Goal: Transaction & Acquisition: Purchase product/service

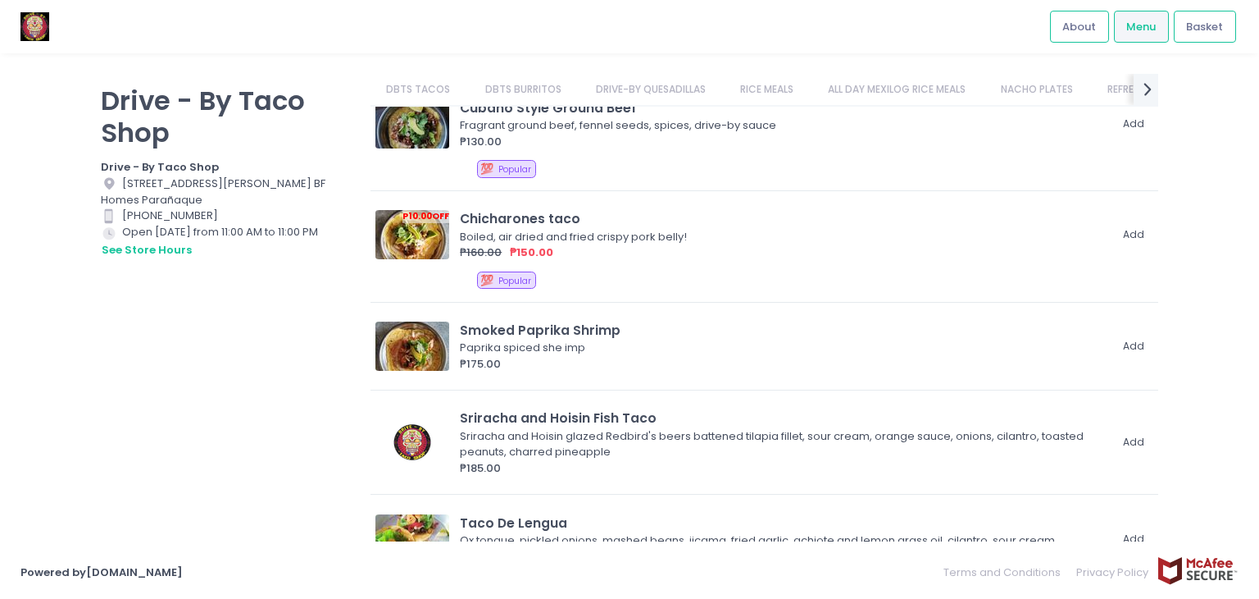
scroll to position [501, 0]
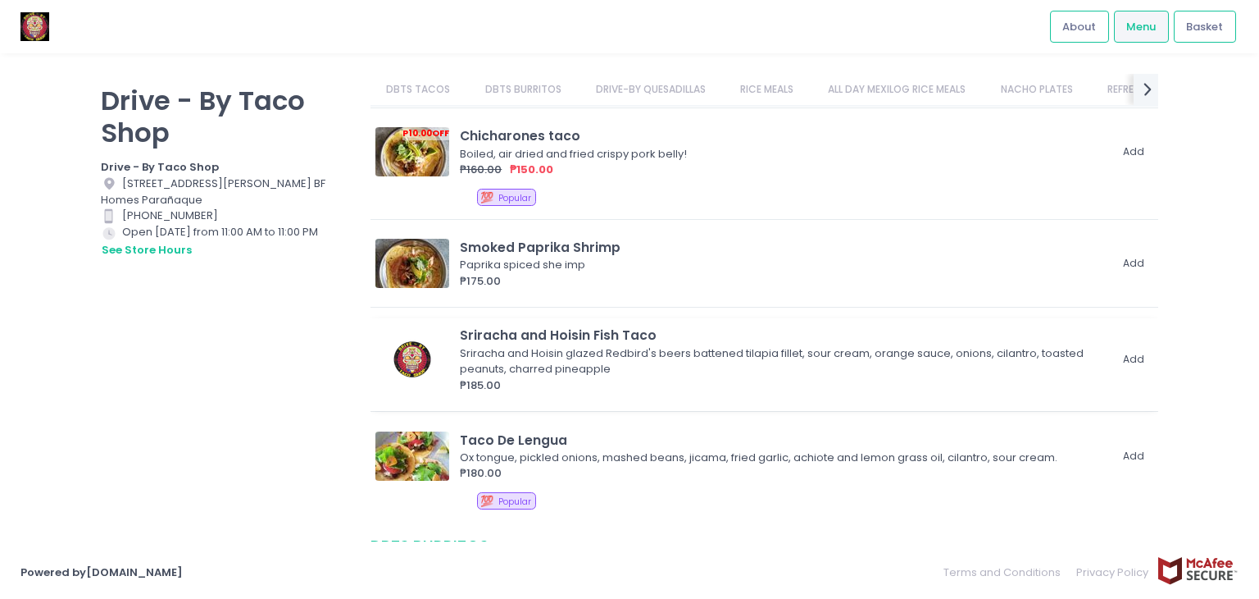
click at [554, 345] on div "Sriracha and Hoisin glazed Redbird's beers battened tilapia fillet, sour cream,…" at bounding box center [782, 361] width 644 height 32
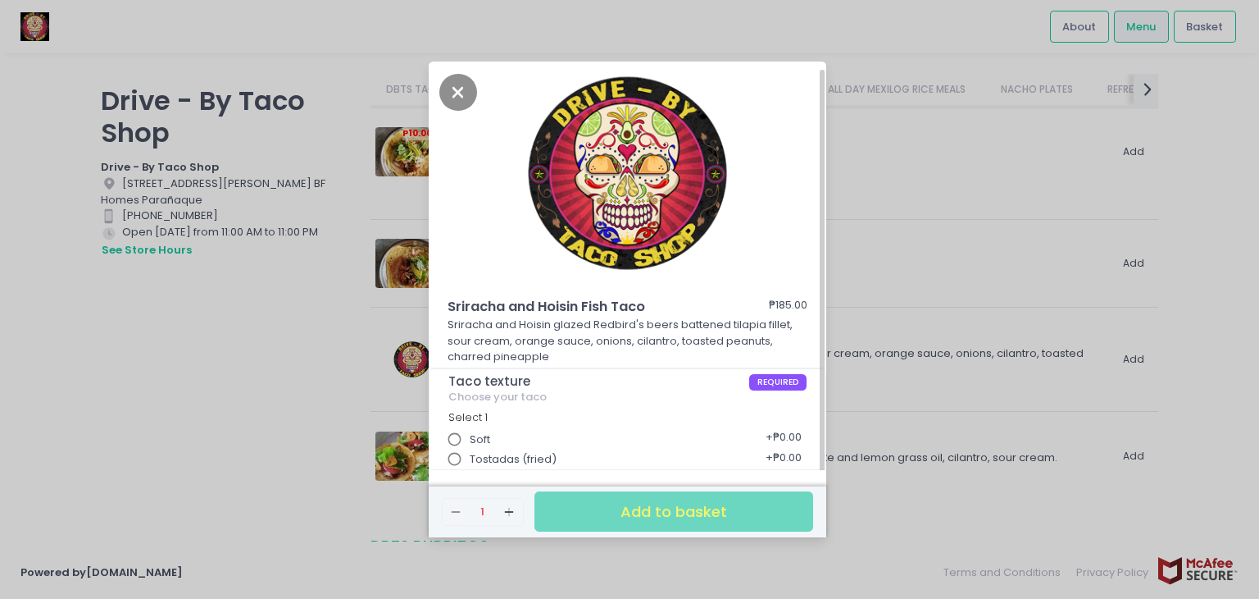
scroll to position [4, 0]
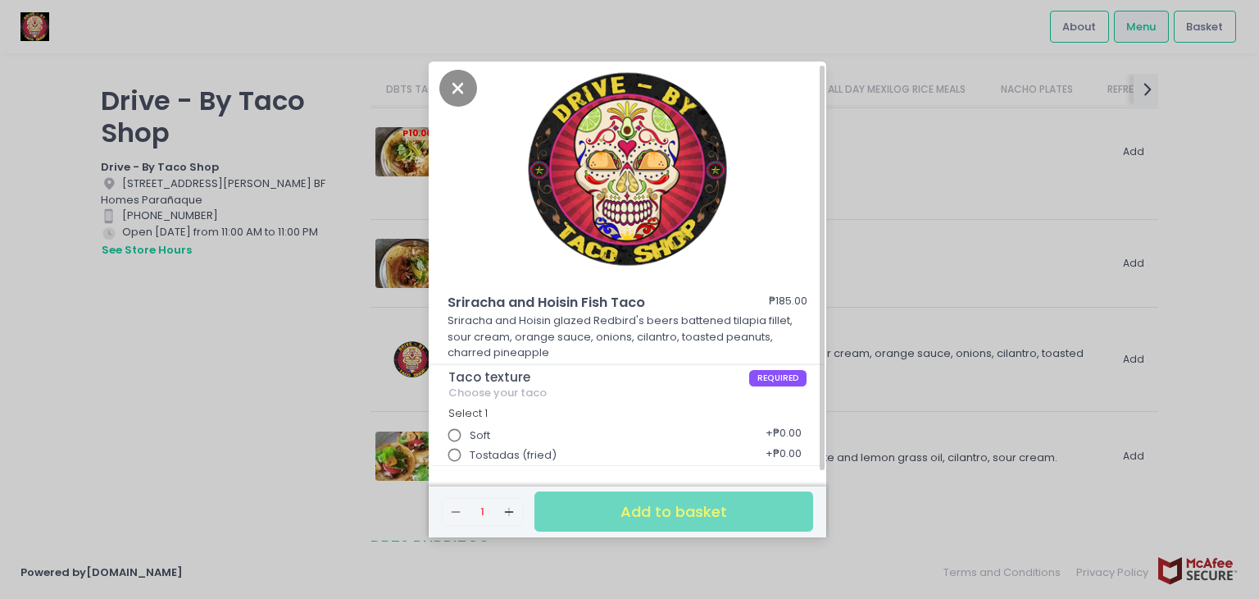
click at [476, 435] on span "Soft" at bounding box center [480, 435] width 20 height 16
click at [471, 435] on input "Soft" at bounding box center [455, 435] width 31 height 31
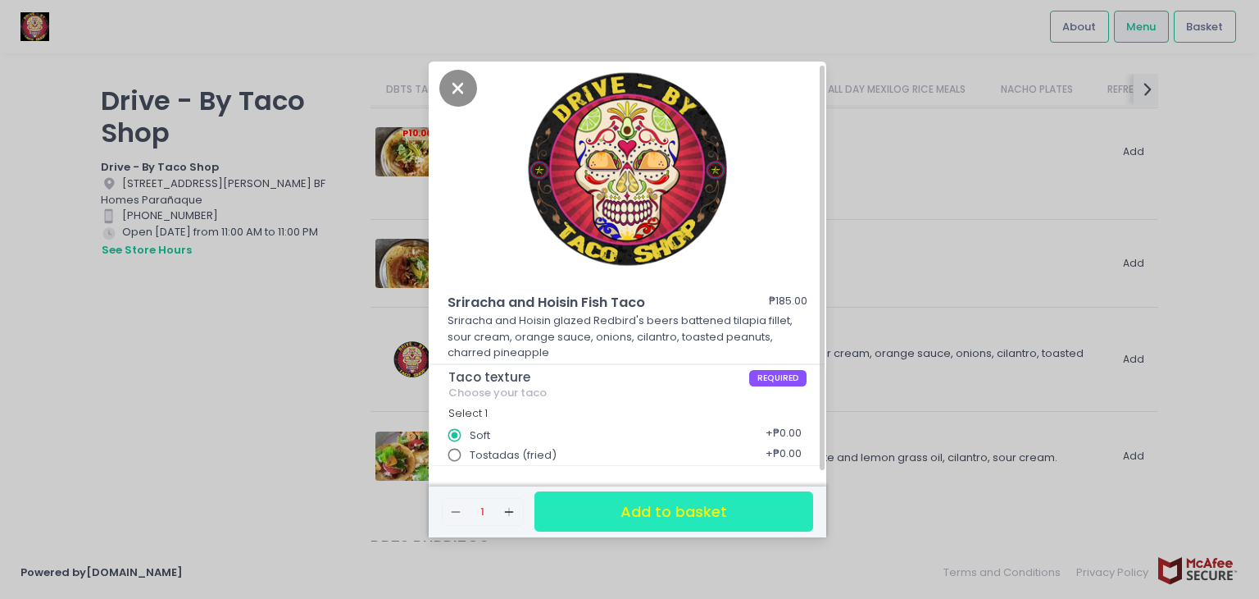
click at [643, 499] on button "Add to basket" at bounding box center [674, 511] width 279 height 40
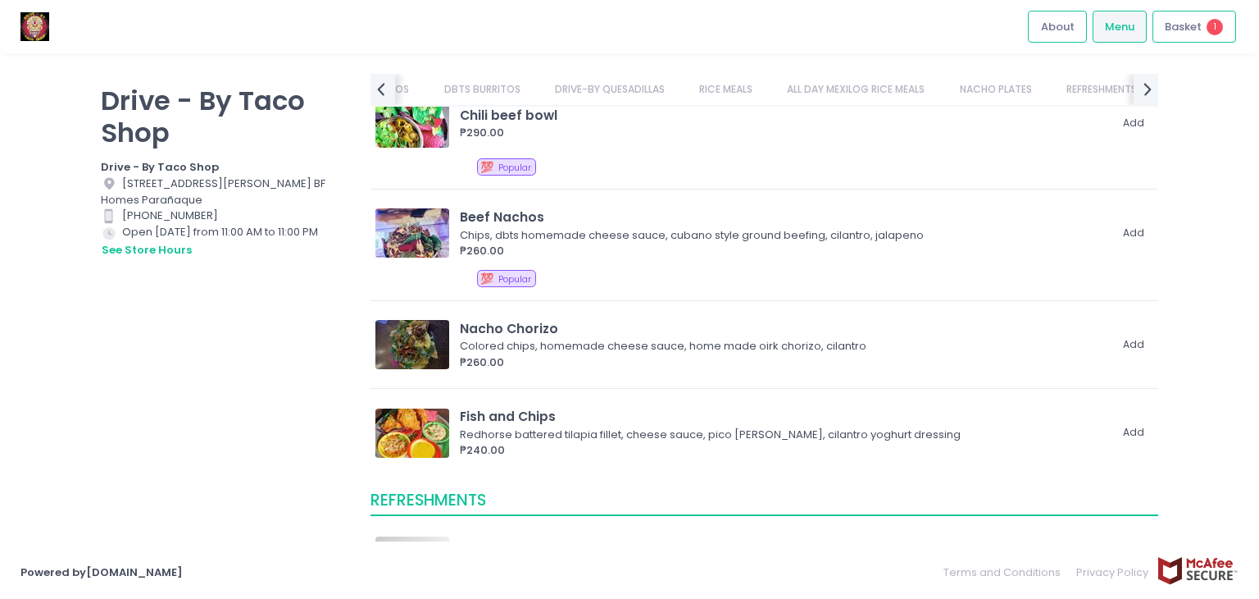
scroll to position [2629, 0]
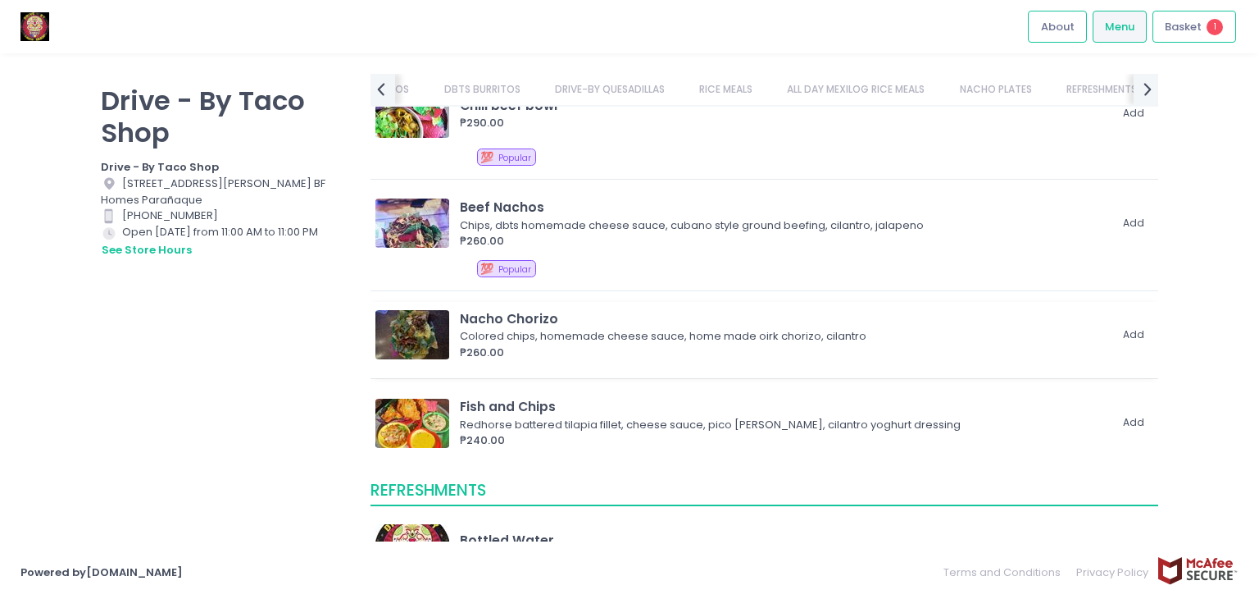
click at [632, 316] on div "Nacho Chorizo" at bounding box center [784, 318] width 649 height 19
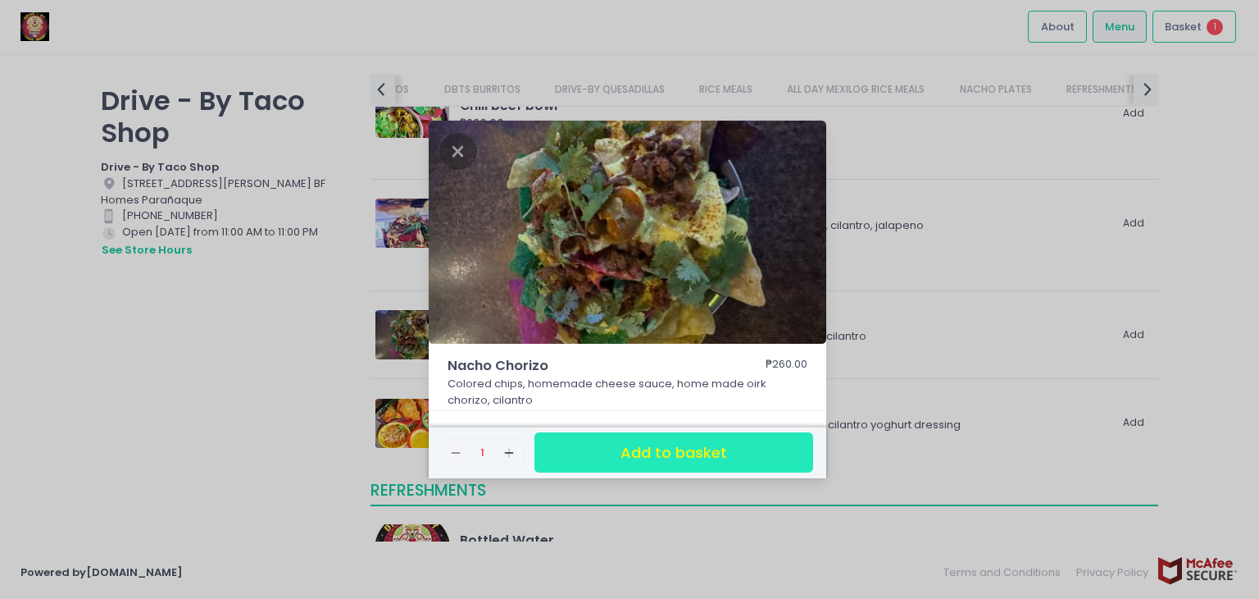
click at [590, 444] on button "Add to basket" at bounding box center [674, 452] width 279 height 40
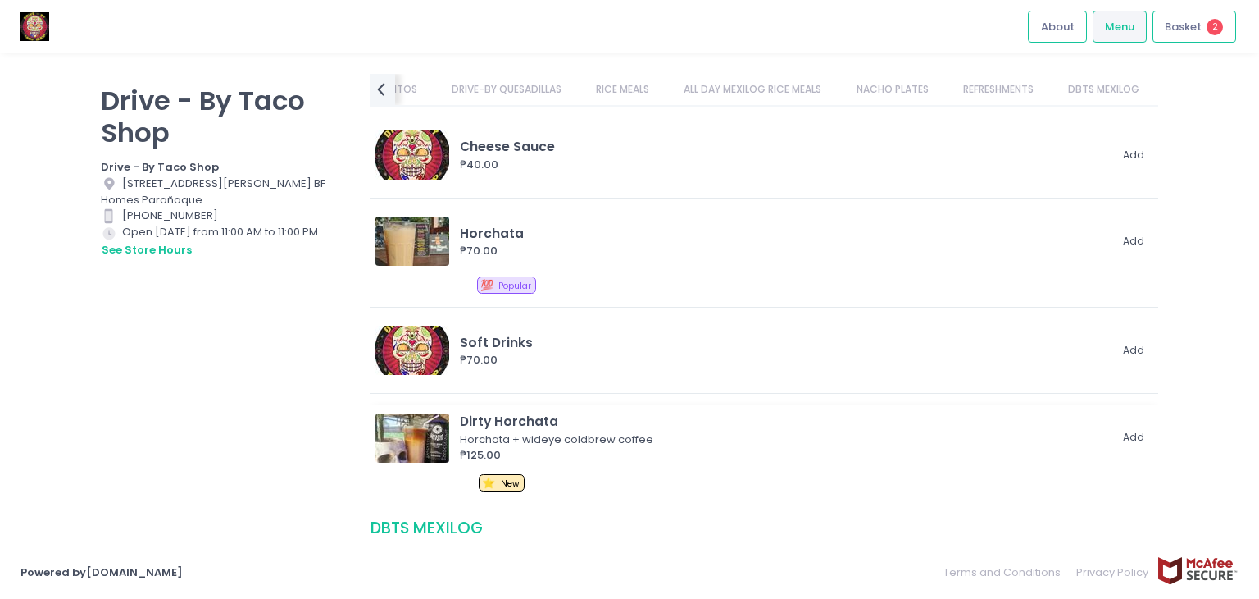
scroll to position [3247, 0]
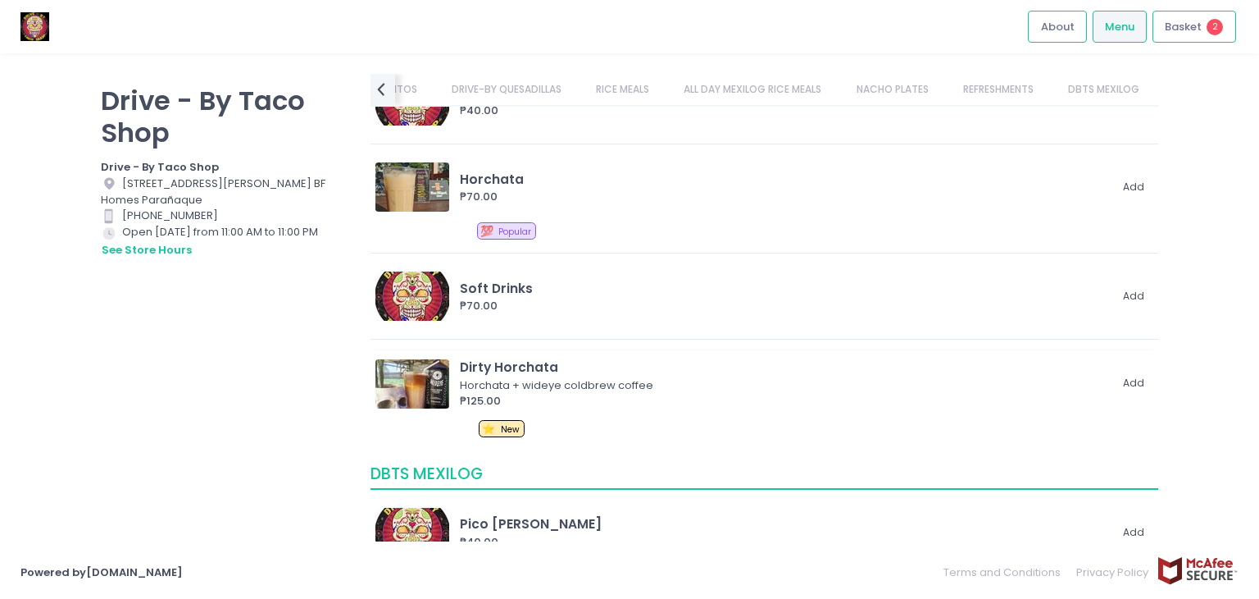
click at [849, 421] on div "⭐ New" at bounding box center [816, 431] width 674 height 23
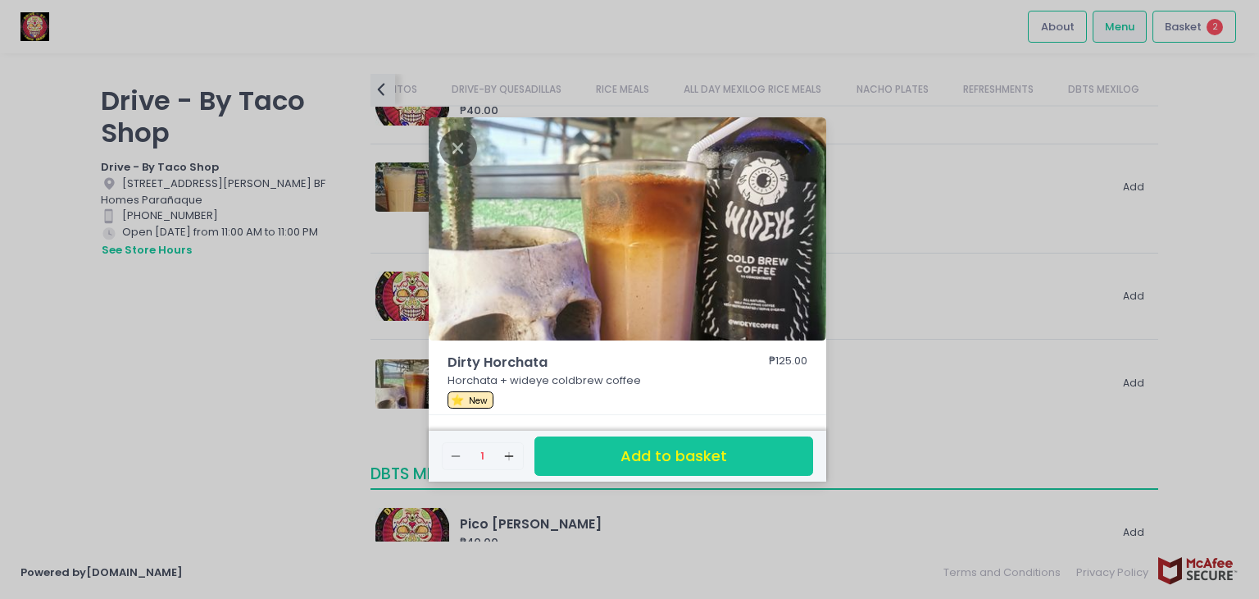
click at [904, 434] on div "Dirty Horchata ₱125.00 Horchata + wideye coldbrew coffee ⭐ New Remove Created w…" at bounding box center [629, 299] width 1259 height 599
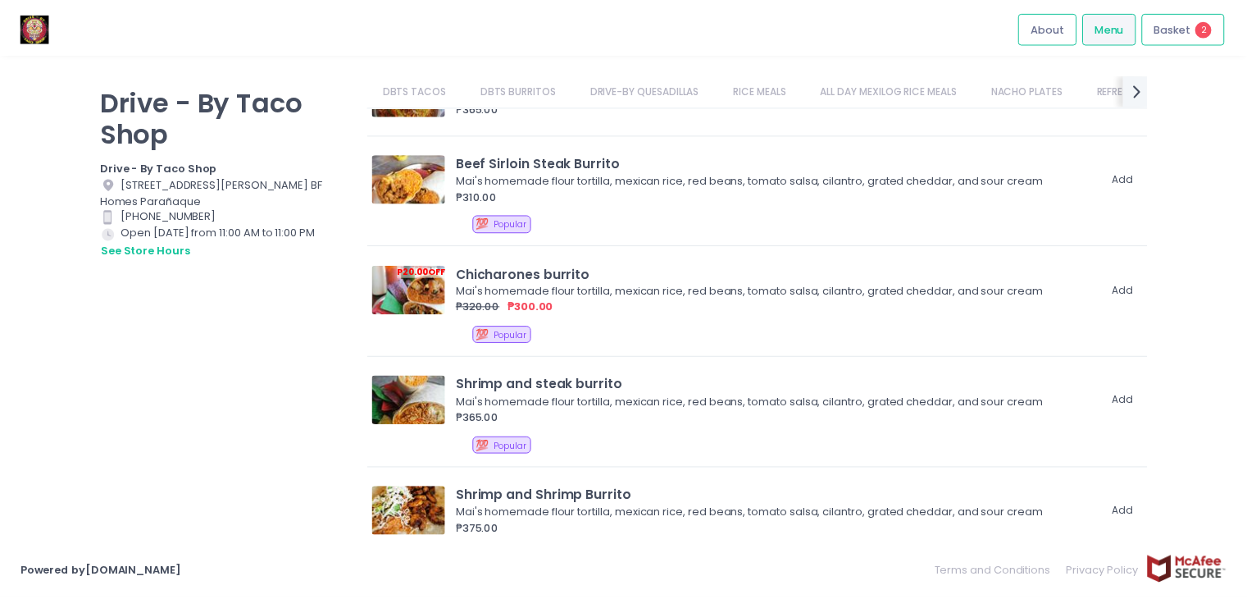
scroll to position [1104, 0]
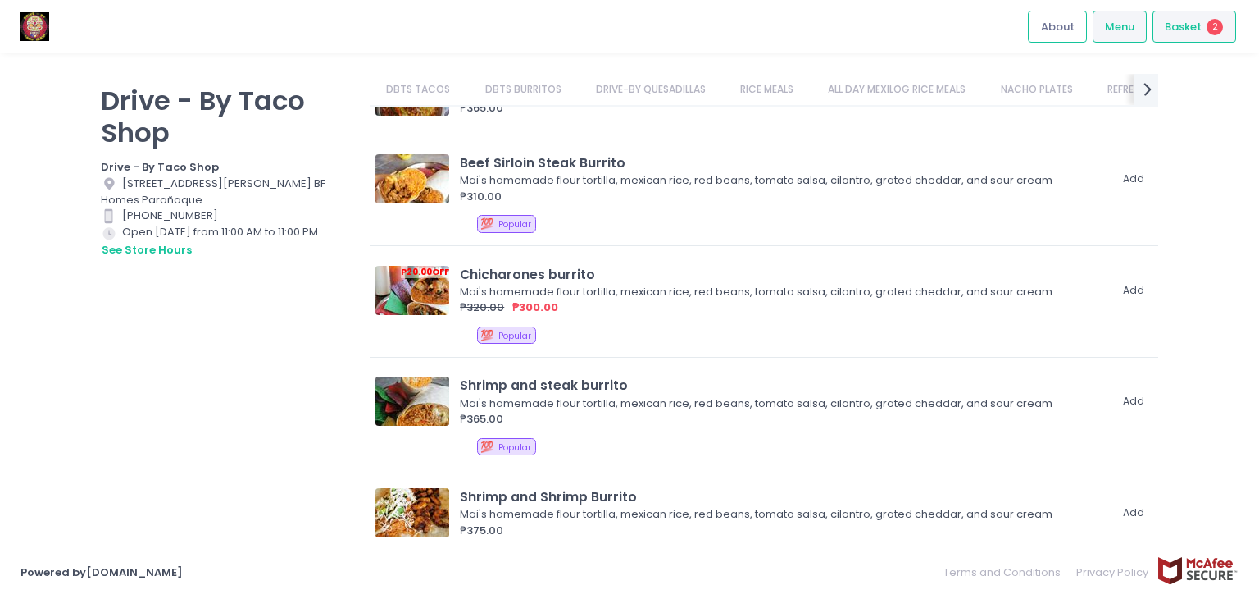
click at [1212, 31] on span "2" at bounding box center [1215, 27] width 16 height 16
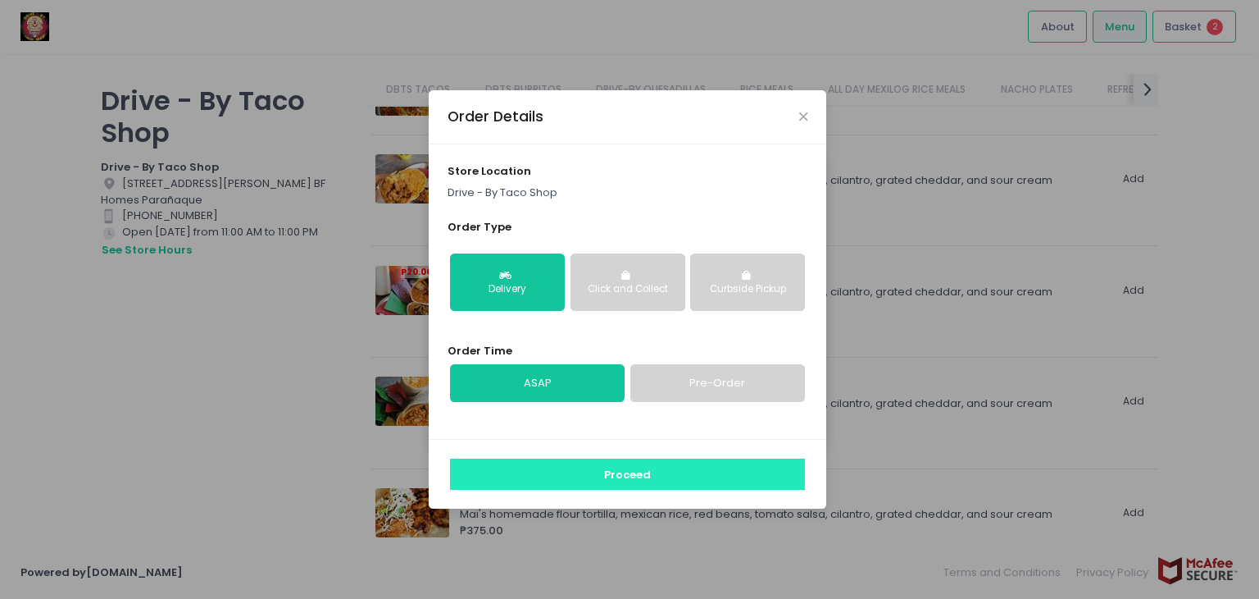
click at [626, 466] on button "Proceed" at bounding box center [627, 473] width 355 height 31
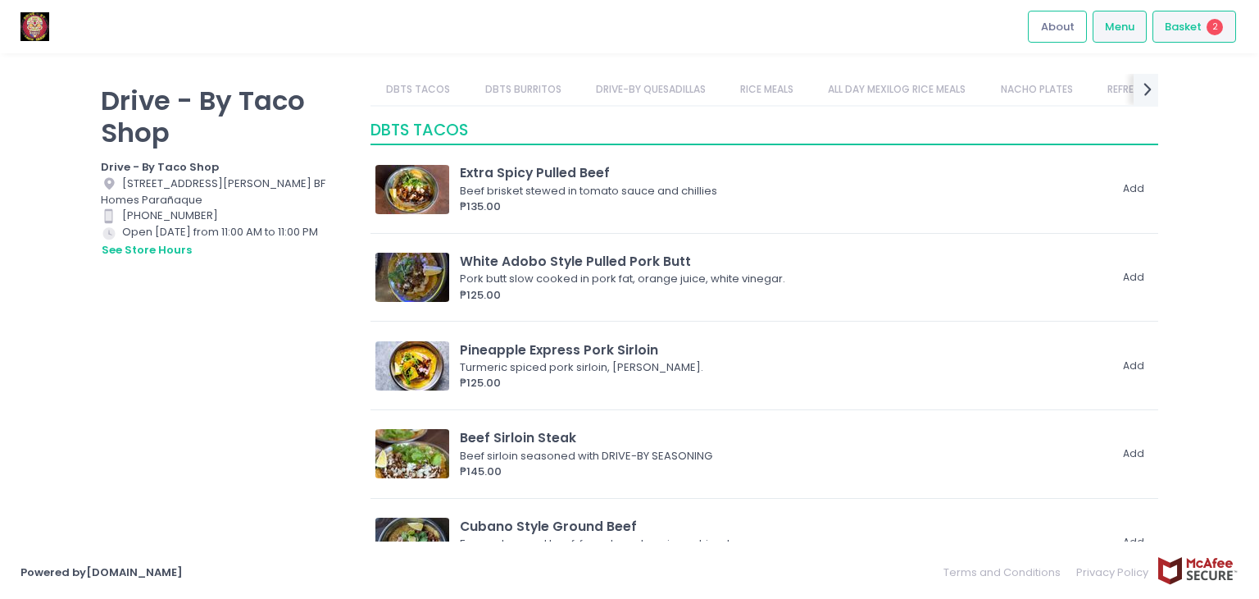
click at [1165, 25] on span "Basket" at bounding box center [1183, 27] width 37 height 16
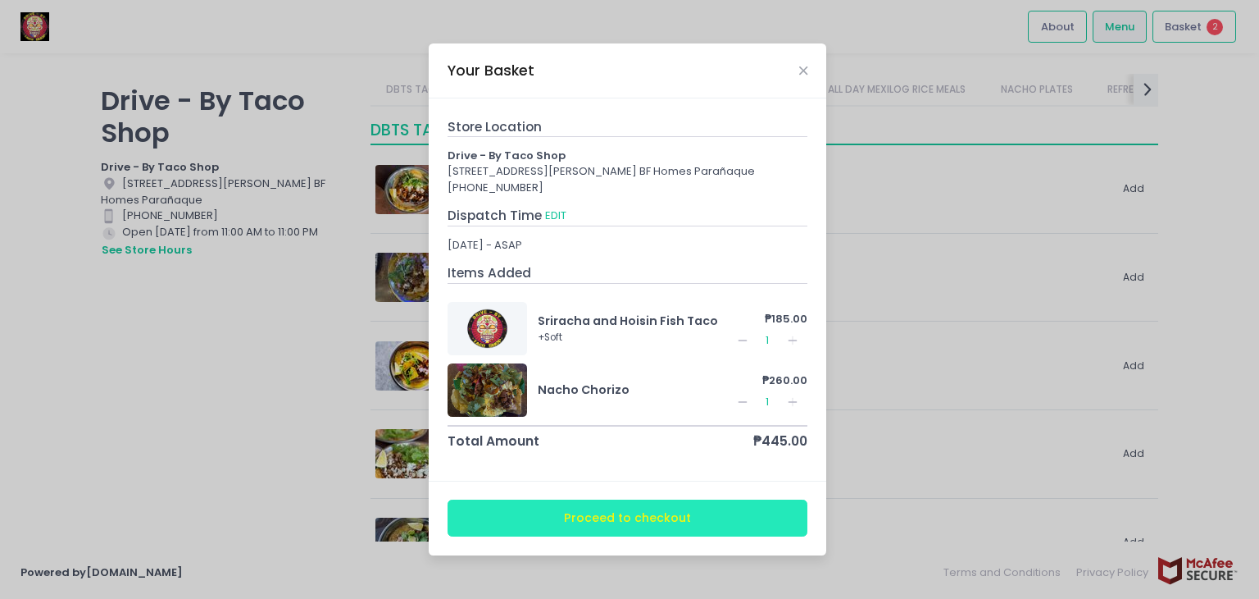
click at [708, 511] on button "Proceed to checkout" at bounding box center [628, 517] width 361 height 37
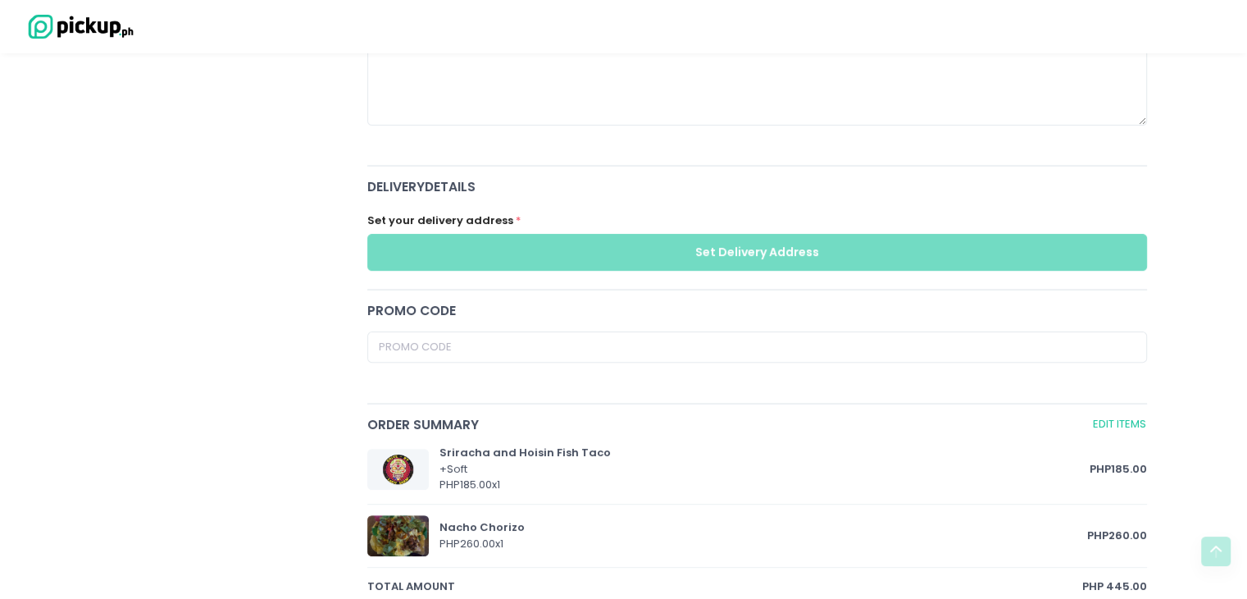
scroll to position [521, 0]
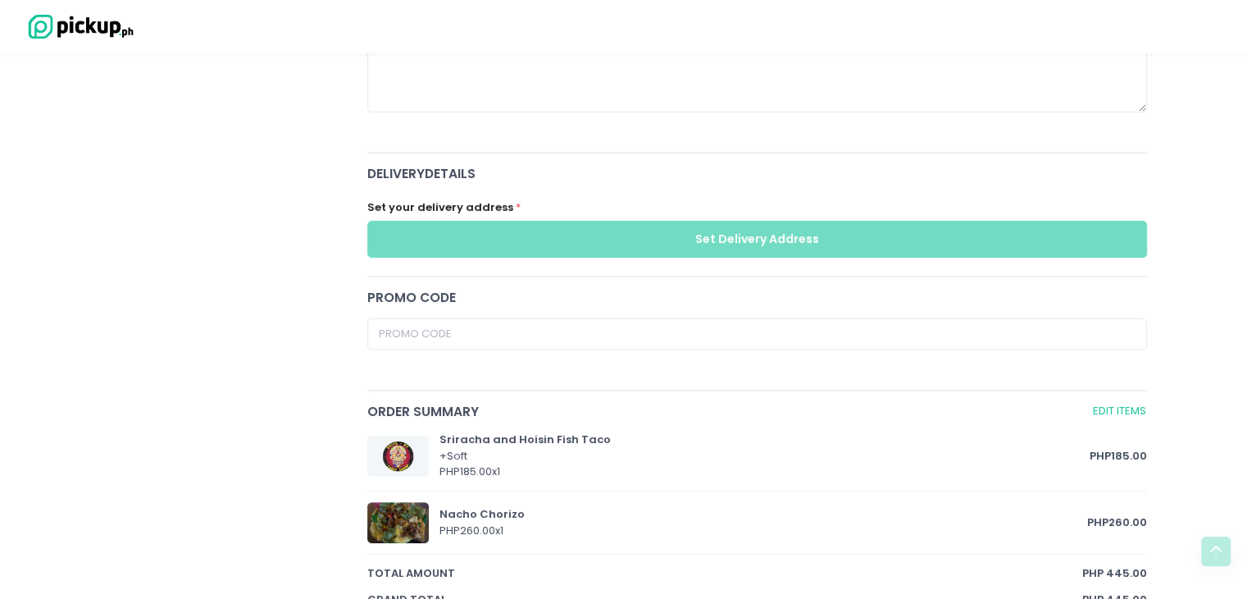
click at [354, 6] on div at bounding box center [623, 26] width 1247 height 53
